Goal: Browse casually: Explore the website without a specific task or goal

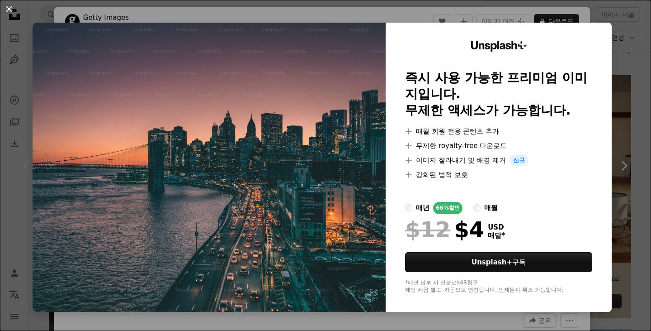
click at [5, 9] on button "An X shape" at bounding box center [9, 9] width 11 height 11
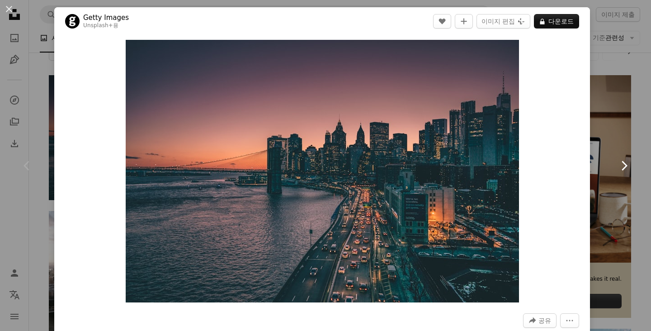
click at [610, 195] on link "Chevron right" at bounding box center [624, 165] width 54 height 87
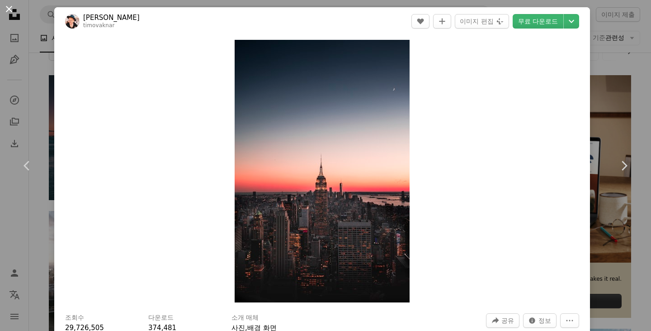
click at [9, 5] on button "An X shape" at bounding box center [9, 9] width 11 height 11
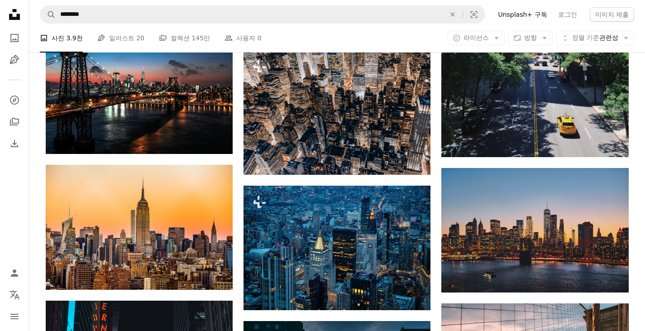
scroll to position [452, 0]
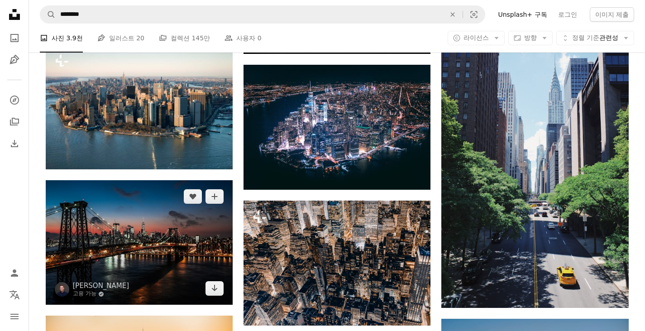
click at [178, 232] on img at bounding box center [139, 242] width 187 height 124
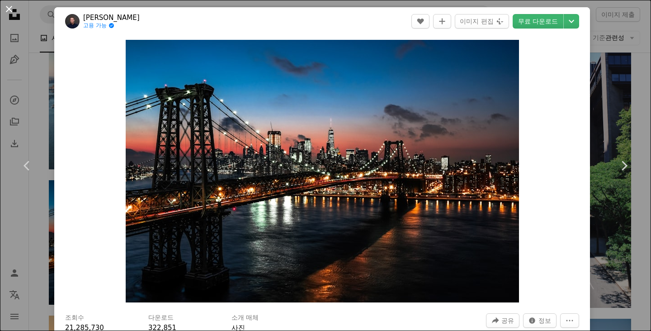
click at [9, 6] on button "An X shape" at bounding box center [9, 9] width 11 height 11
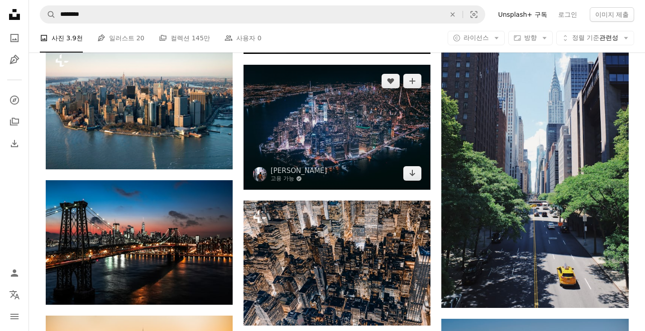
scroll to position [603, 0]
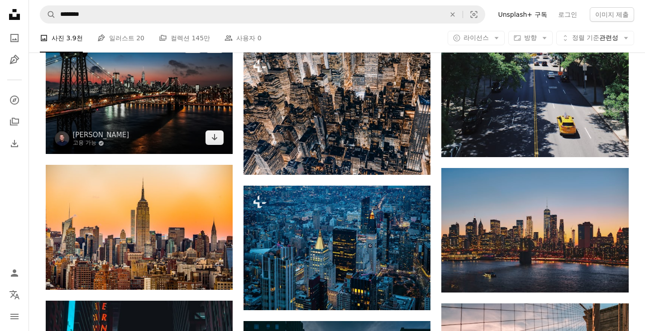
click at [192, 96] on img at bounding box center [139, 91] width 187 height 124
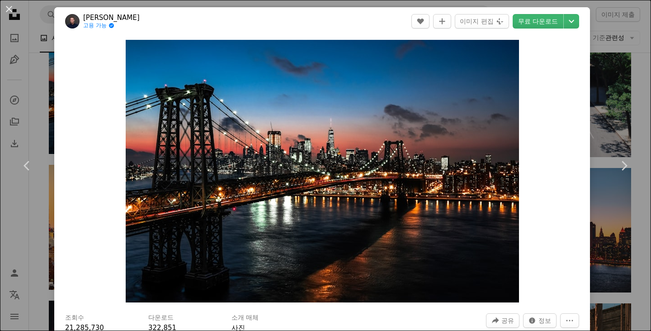
click at [11, 10] on button "An X shape" at bounding box center [9, 9] width 11 height 11
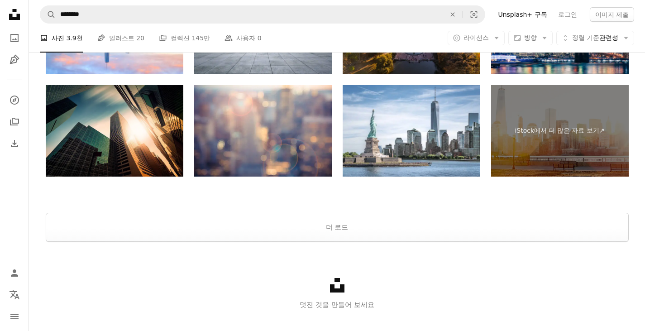
scroll to position [1636, 0]
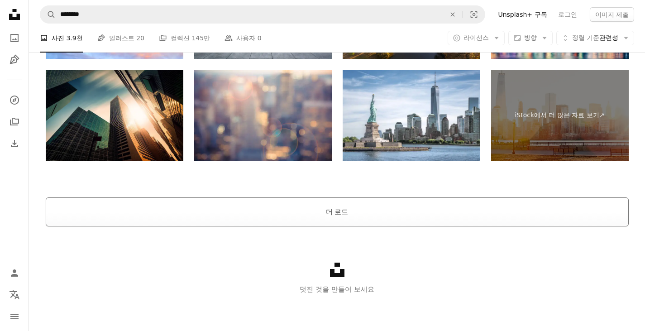
click at [446, 211] on button "더 로드" at bounding box center [337, 211] width 583 height 29
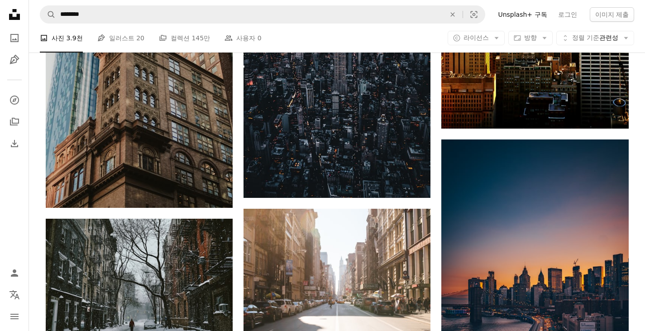
scroll to position [2842, 0]
